Goal: Information Seeking & Learning: Learn about a topic

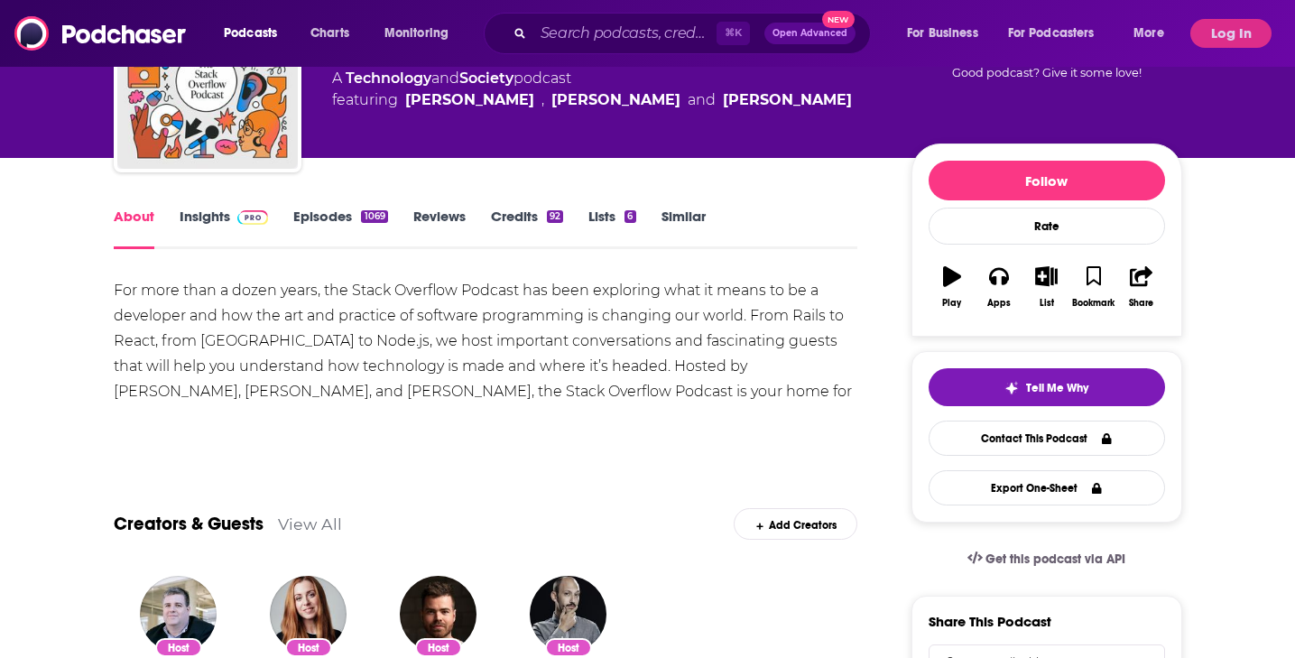
scroll to position [137, 0]
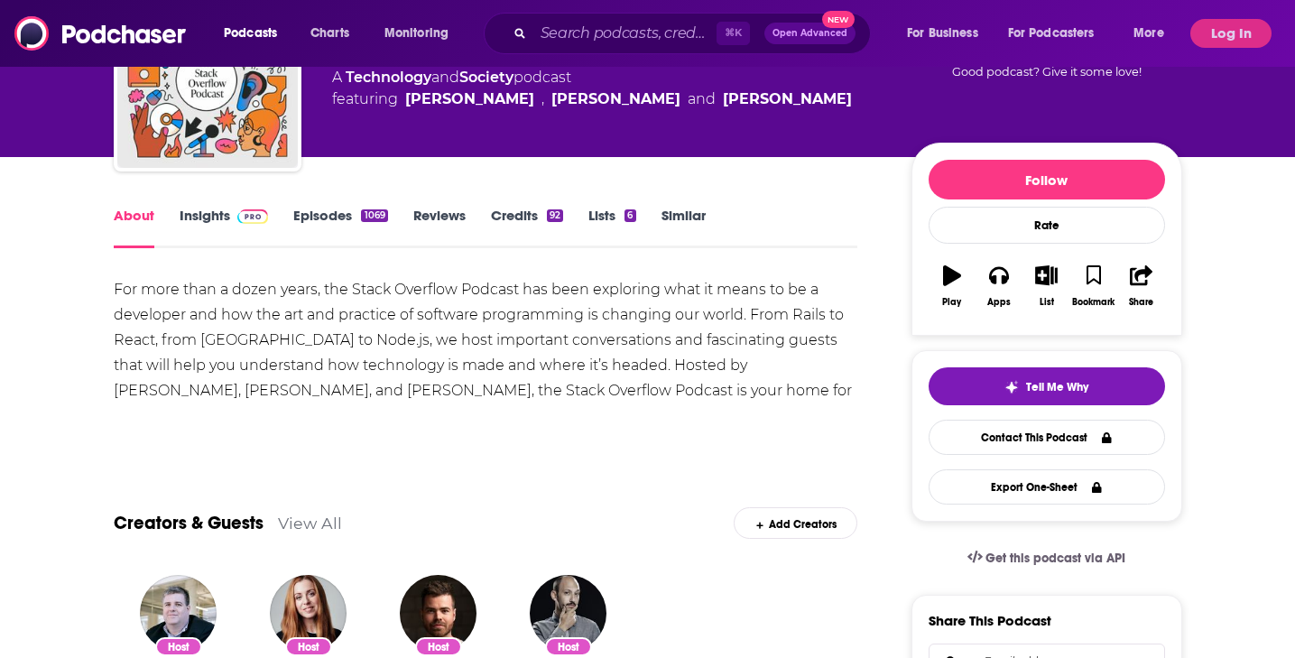
click at [154, 297] on div "For more than a dozen years, the Stack Overflow Podcast has been exploring what…" at bounding box center [486, 353] width 745 height 152
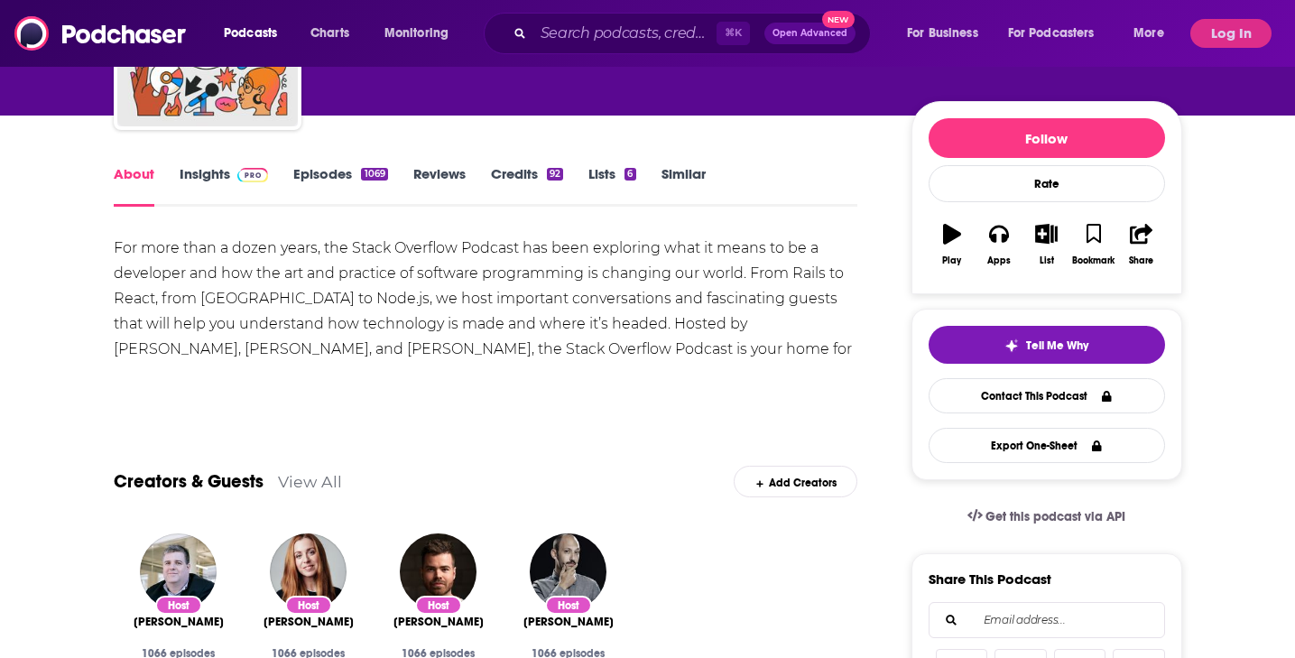
scroll to position [181, 0]
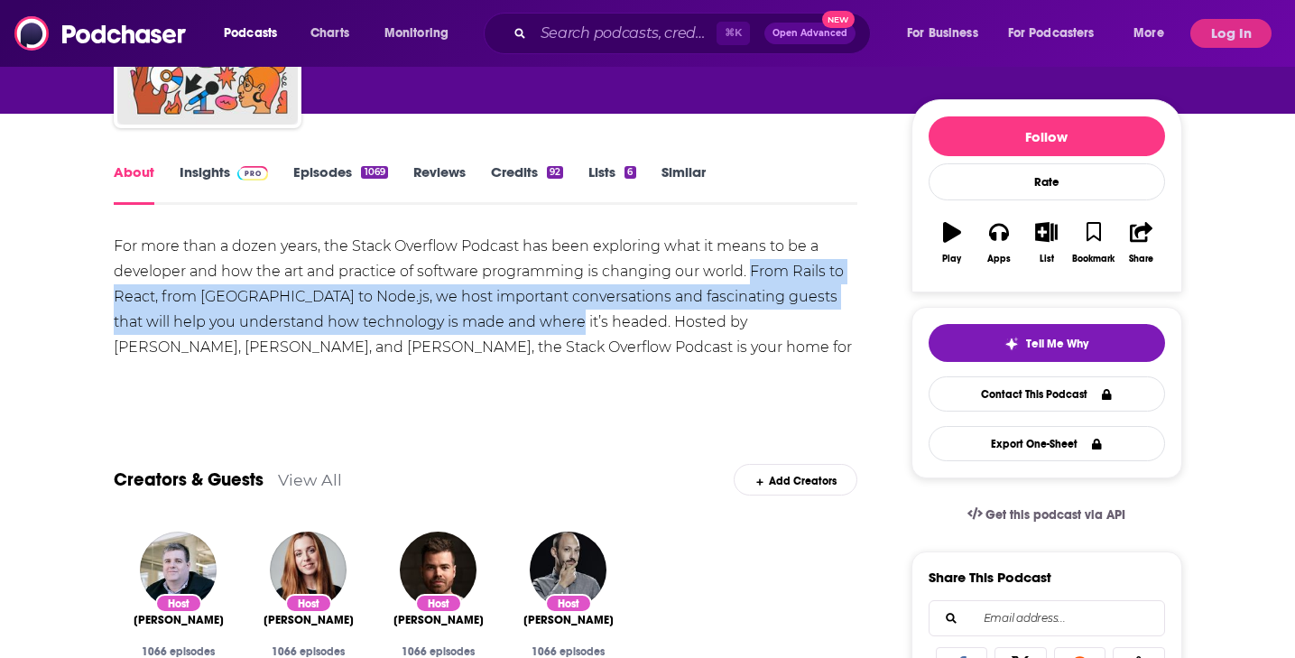
drag, startPoint x: 752, startPoint y: 274, endPoint x: 514, endPoint y: 318, distance: 241.3
click at [540, 326] on div "For more than a dozen years, the Stack Overflow Podcast has been exploring what…" at bounding box center [486, 310] width 745 height 152
click at [417, 303] on div "For more than a dozen years, the Stack Overflow Podcast has been exploring what…" at bounding box center [486, 310] width 745 height 152
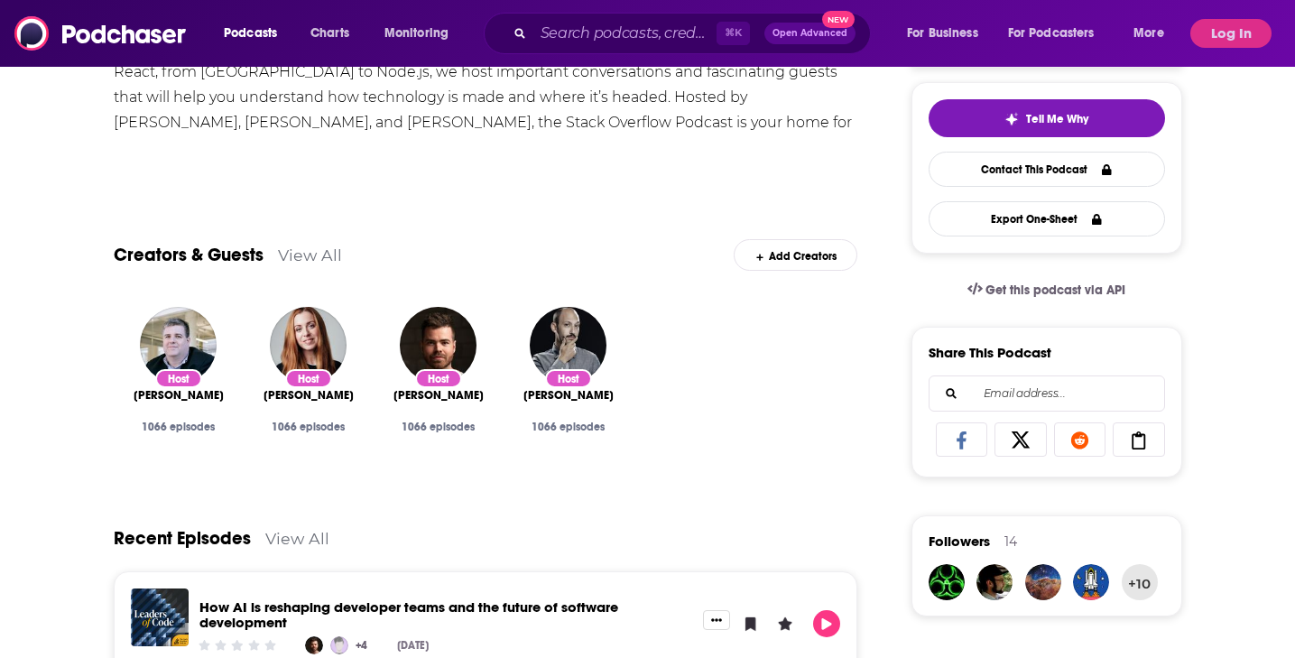
scroll to position [0, 0]
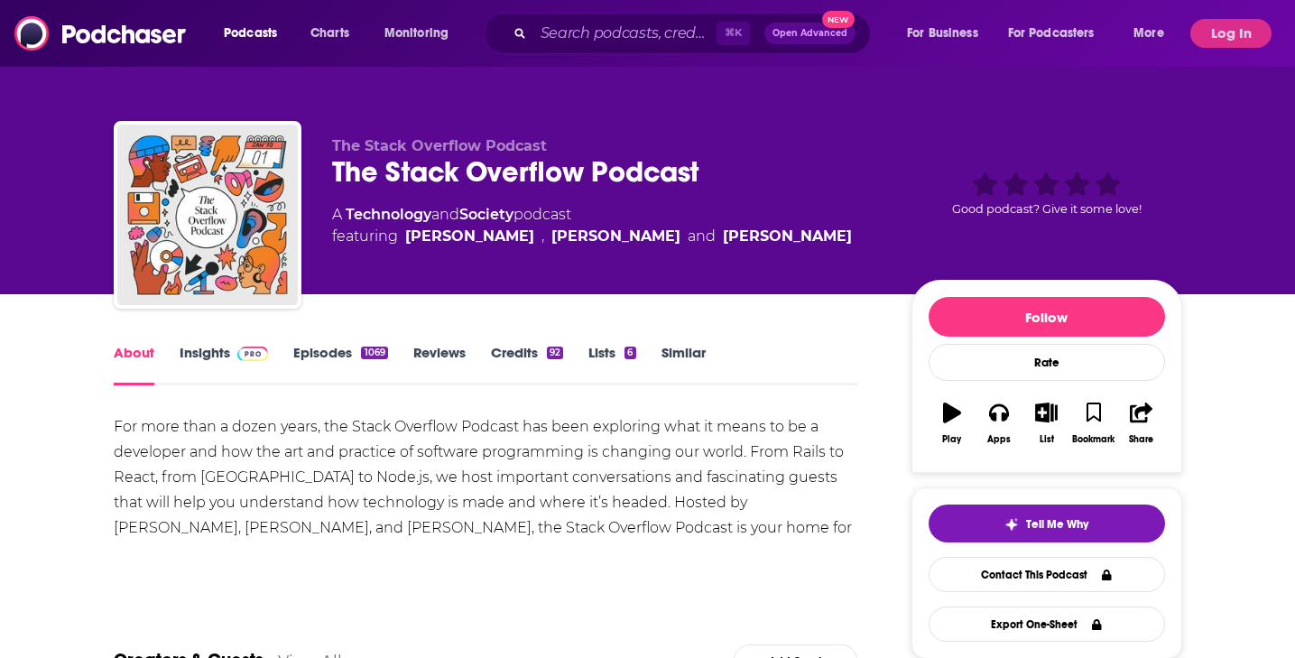
click at [223, 356] on link "Insights" at bounding box center [224, 365] width 89 height 42
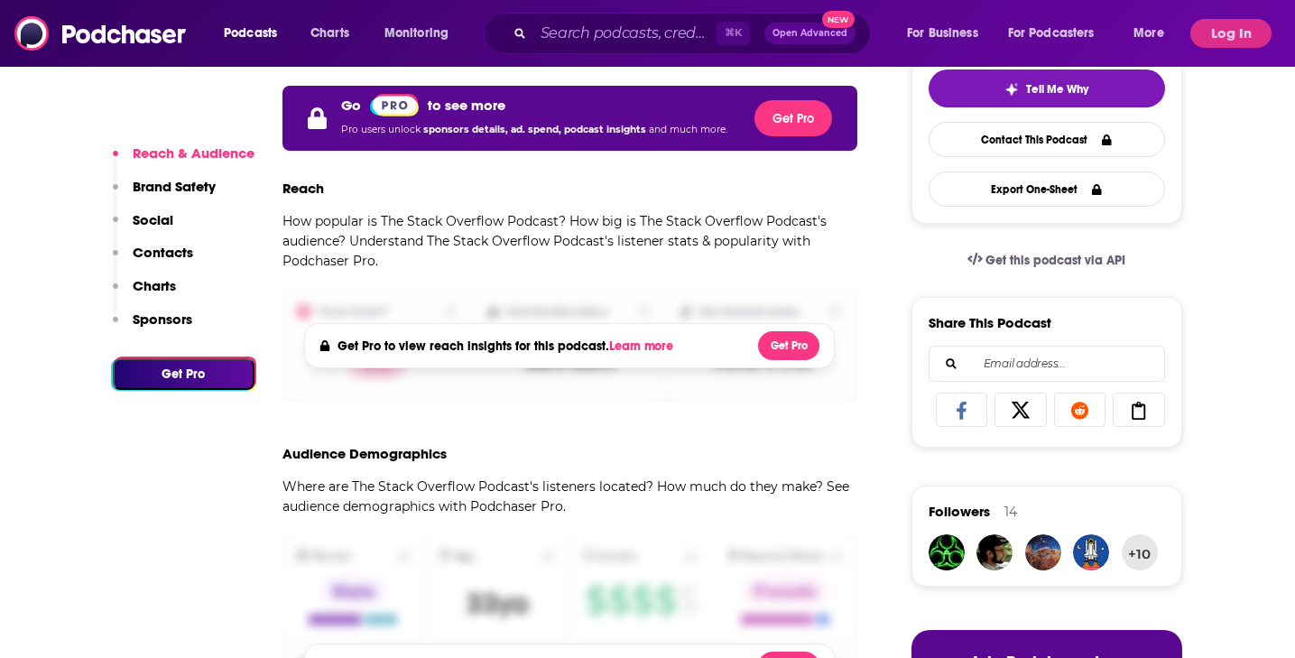
scroll to position [579, 0]
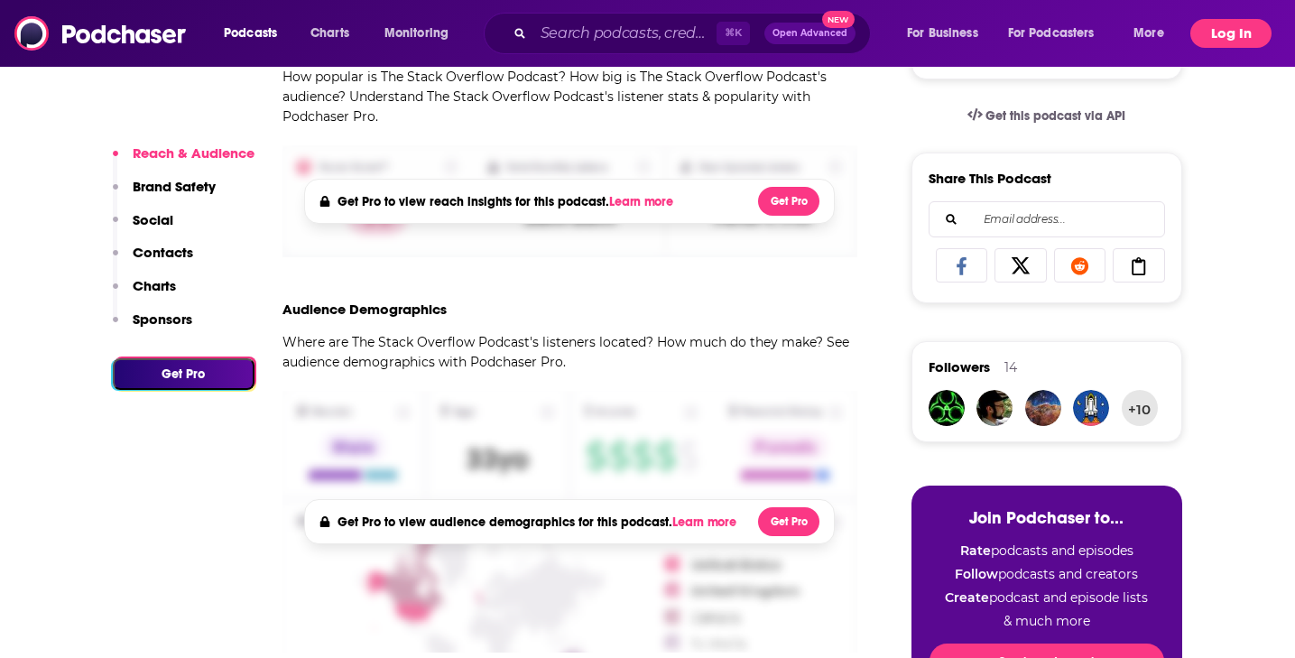
click at [1217, 35] on button "Log In" at bounding box center [1231, 33] width 81 height 29
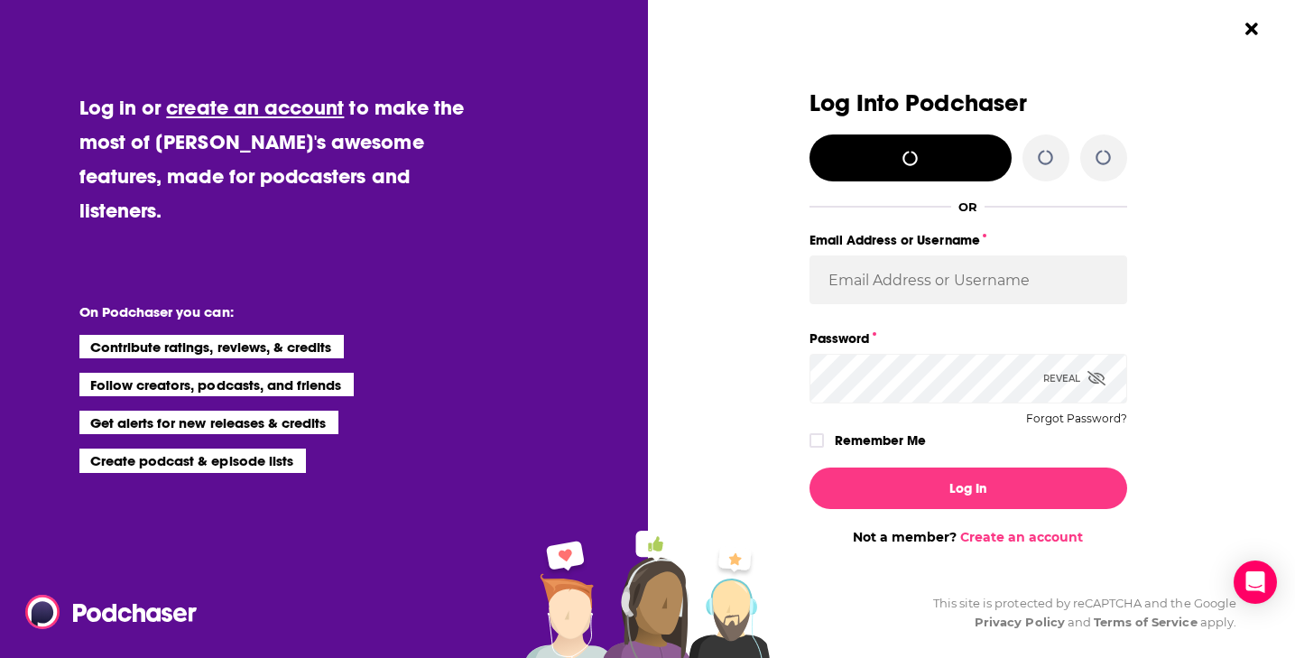
scroll to position [0, 0]
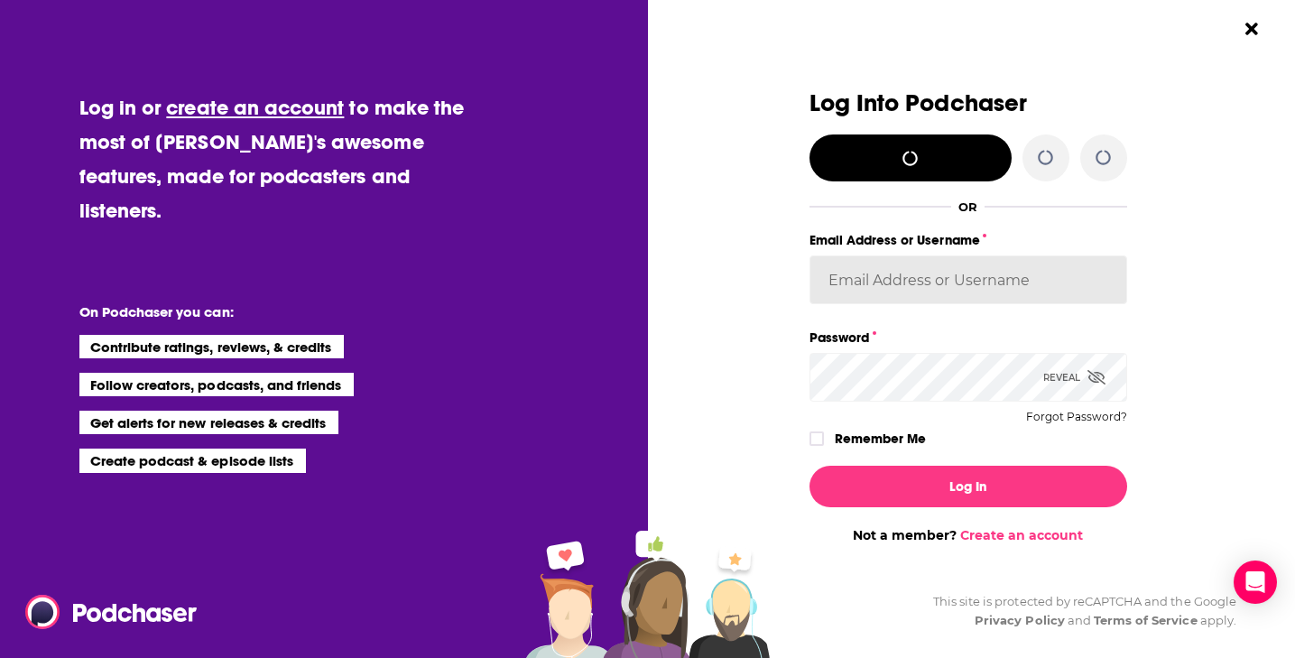
type input "cmand-c"
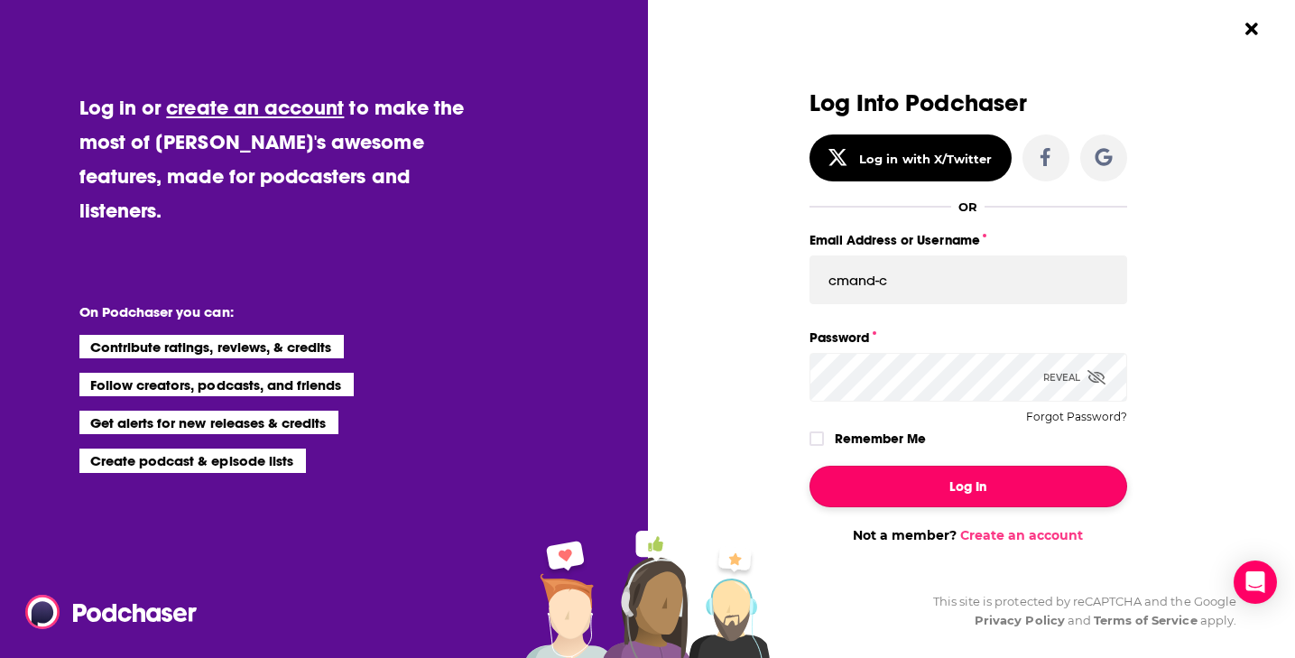
drag, startPoint x: 951, startPoint y: 490, endPoint x: 919, endPoint y: 486, distance: 32.8
click at [951, 490] on button "Log In" at bounding box center [969, 487] width 318 height 42
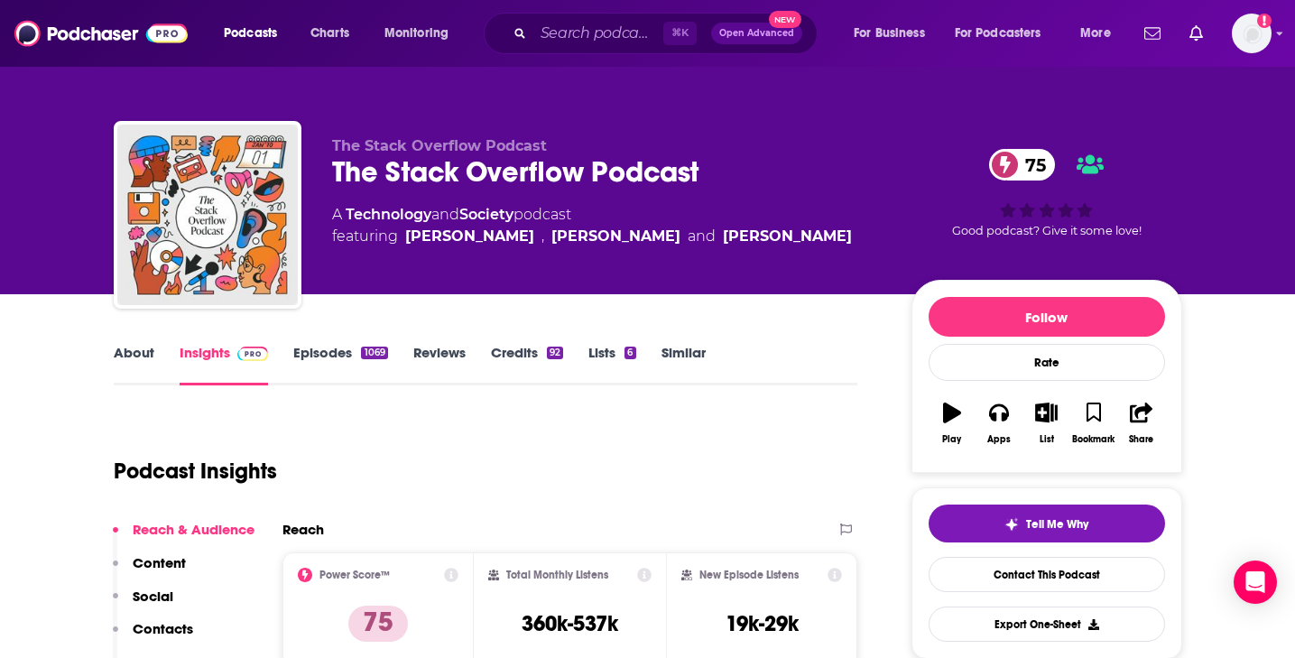
click at [230, 353] on span at bounding box center [249, 352] width 39 height 17
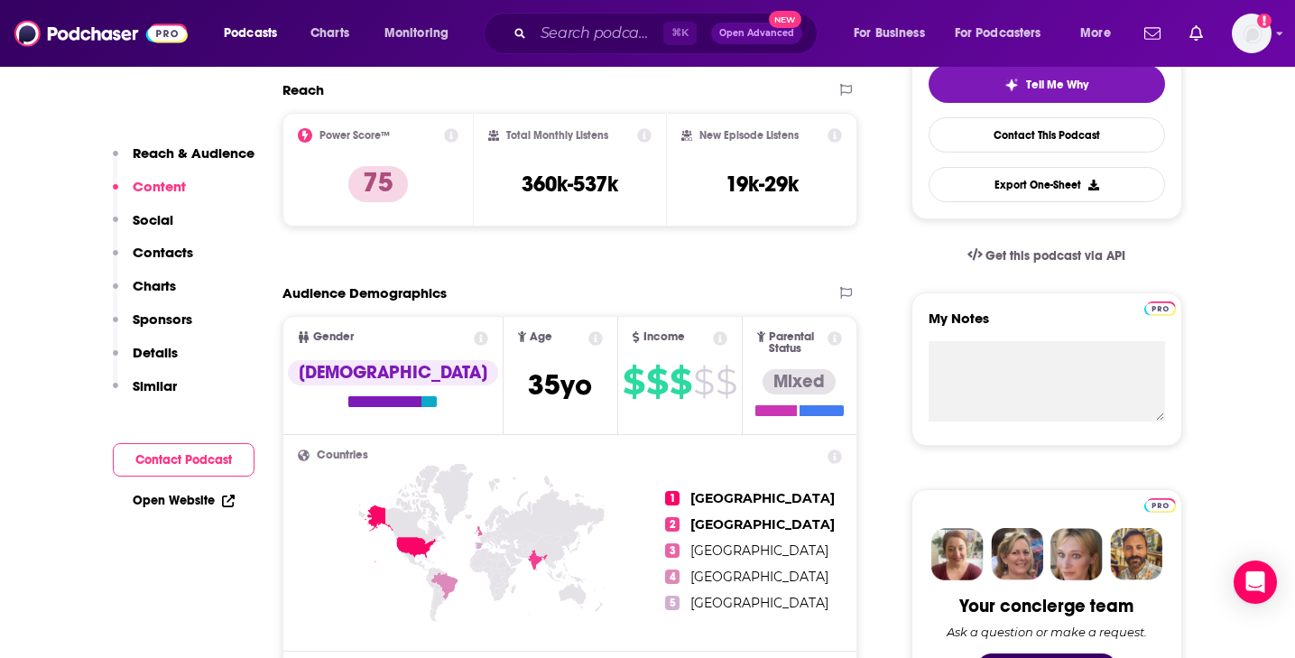
scroll to position [395, 0]
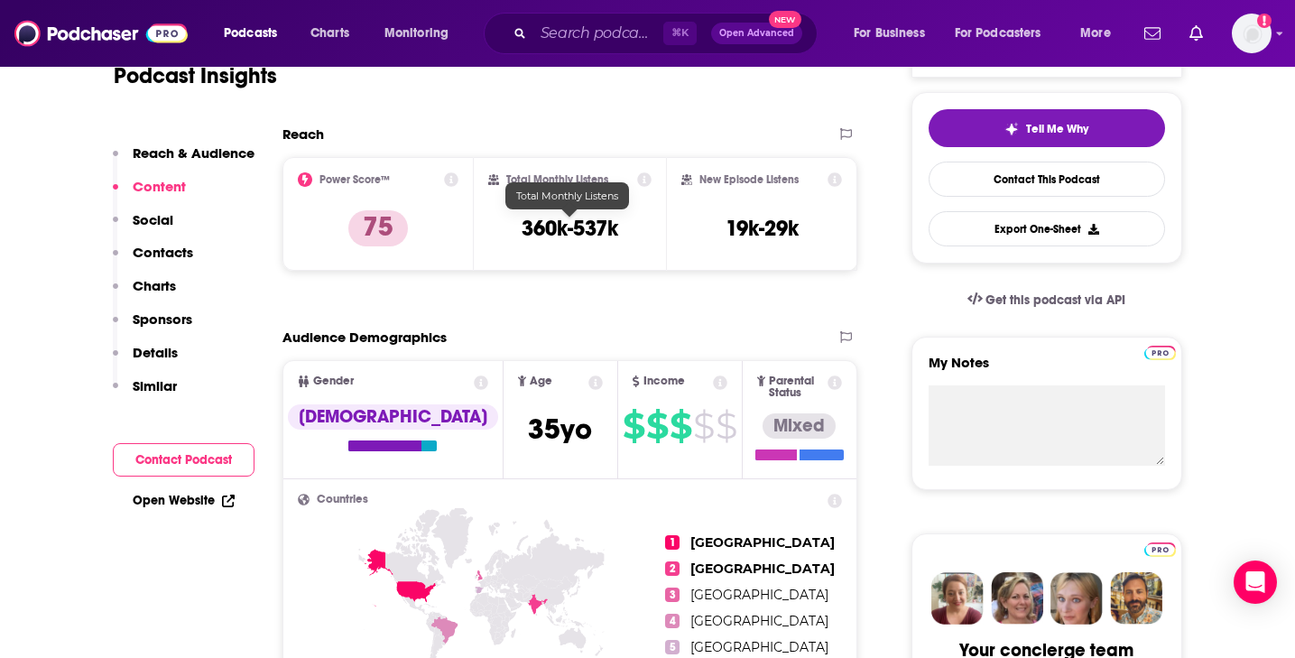
drag, startPoint x: 575, startPoint y: 224, endPoint x: 620, endPoint y: 244, distance: 49.3
click at [579, 224] on h3 "360k-537k" at bounding box center [570, 228] width 97 height 27
